Goal: Navigation & Orientation: Find specific page/section

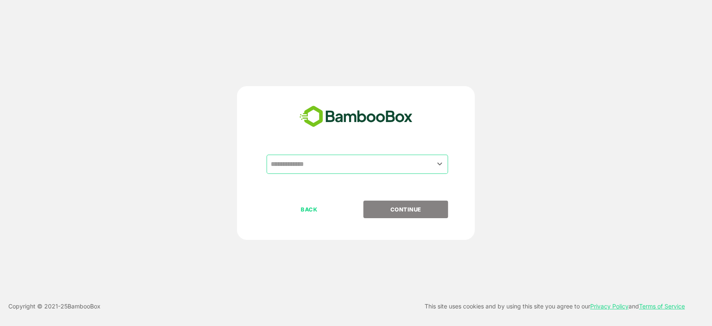
click at [421, 160] on input "text" at bounding box center [357, 164] width 178 height 16
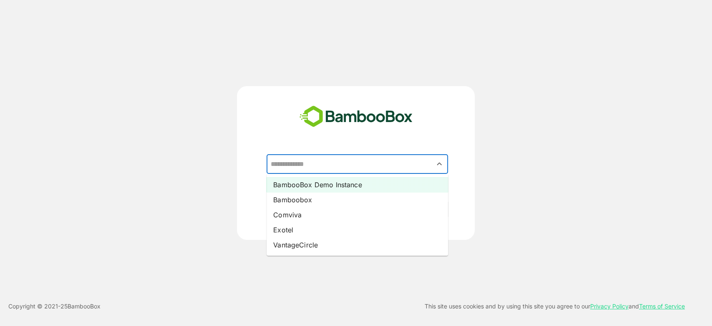
click at [338, 185] on li "BambooBox Demo Instance" at bounding box center [358, 184] width 182 height 15
type input "**********"
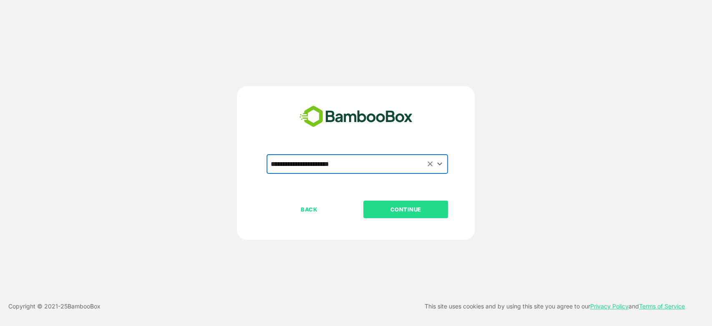
click at [414, 210] on p "CONTINUE" at bounding box center [405, 208] width 83 height 9
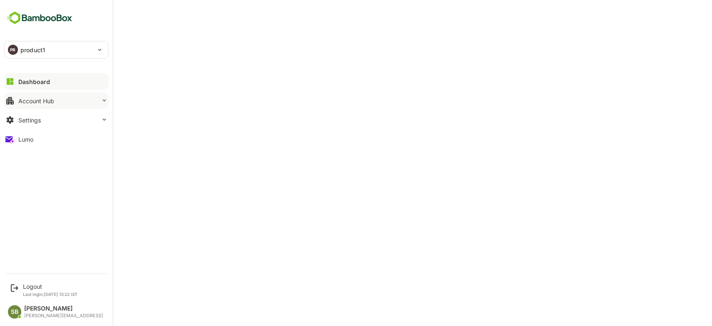
click at [87, 96] on button "Account Hub" at bounding box center [56, 100] width 104 height 17
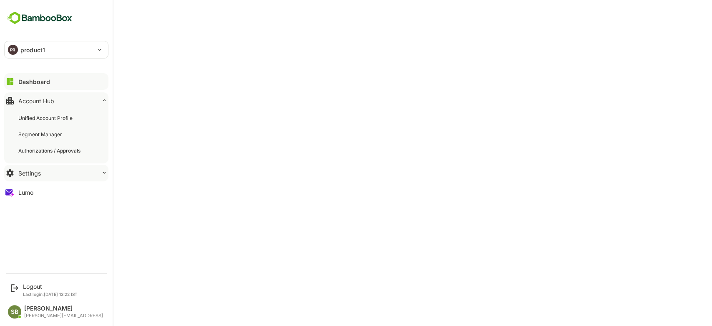
click at [53, 175] on button "Settings" at bounding box center [56, 172] width 104 height 17
